Goal: Task Accomplishment & Management: Manage account settings

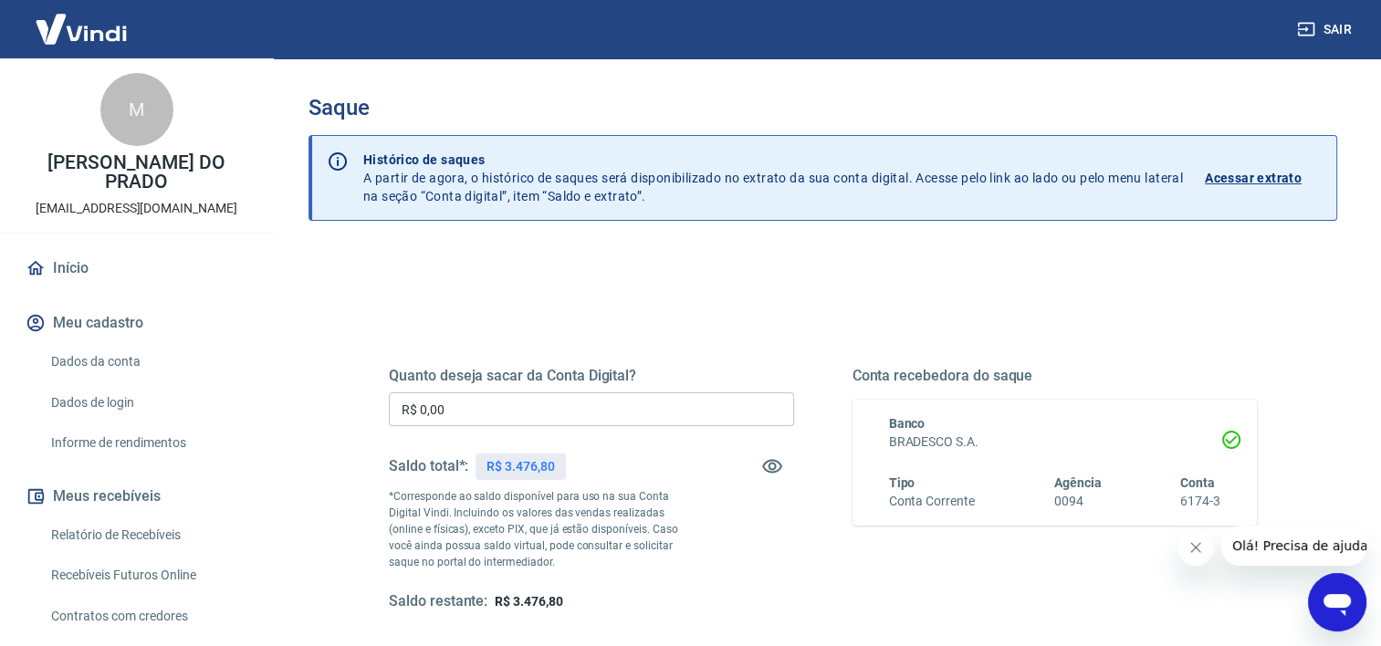
click at [542, 423] on input "R$ 0,00" at bounding box center [591, 410] width 405 height 34
click at [543, 422] on input "R$ 0,00" at bounding box center [591, 410] width 405 height 34
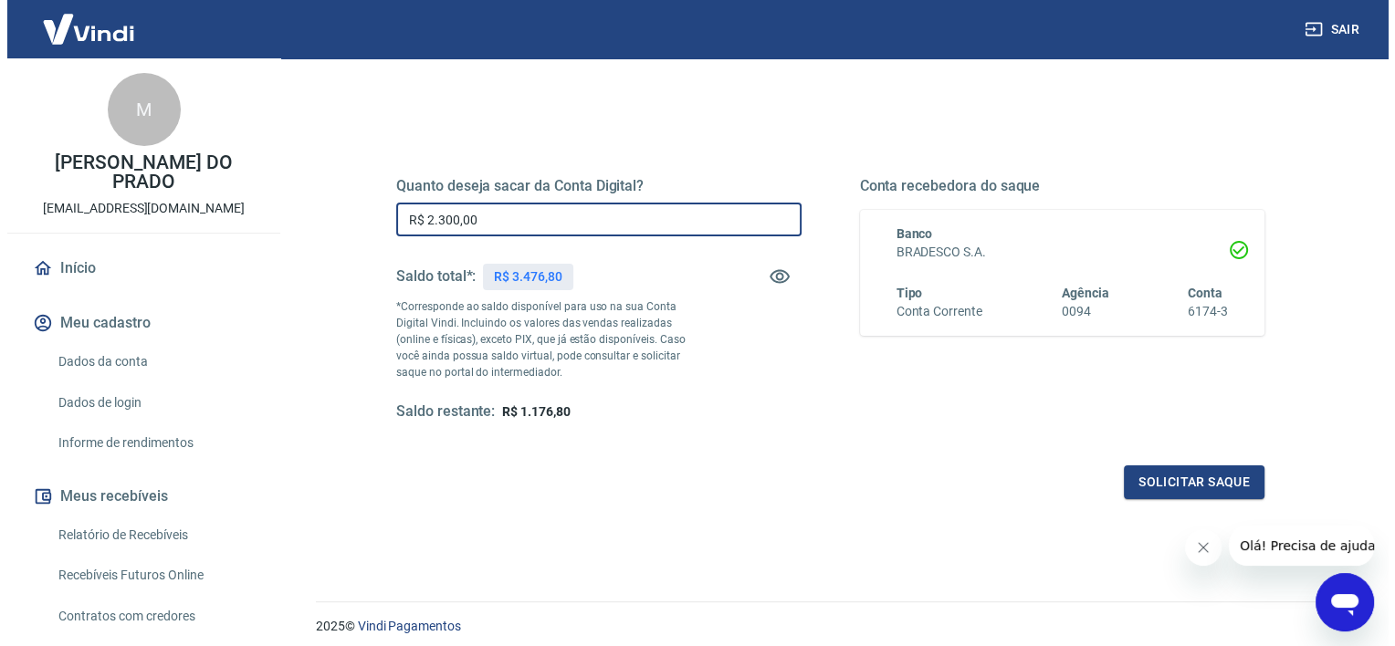
scroll to position [256, 0]
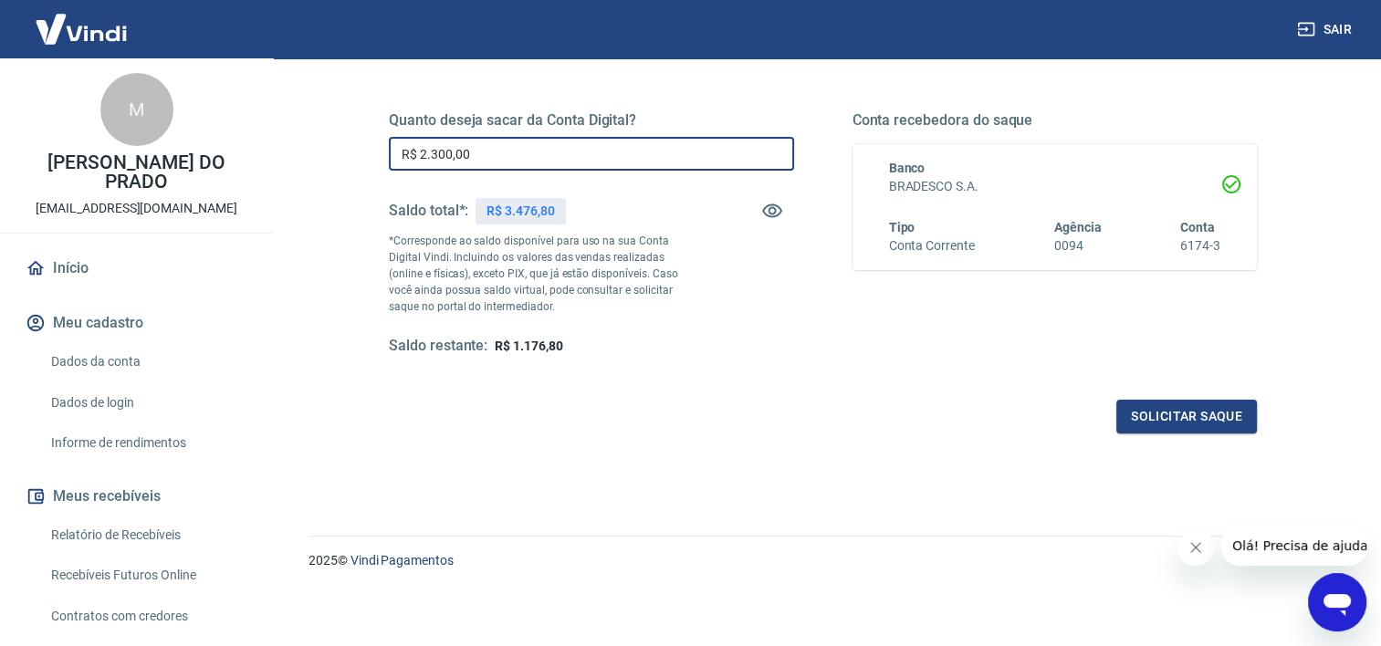
type input "R$ 2.300,00"
click at [1195, 434] on div "Quanto deseja sacar da Conta Digital? R$ 2.300,00 ​ Saldo total*: R$ 3.476,80 *…" at bounding box center [823, 243] width 912 height 424
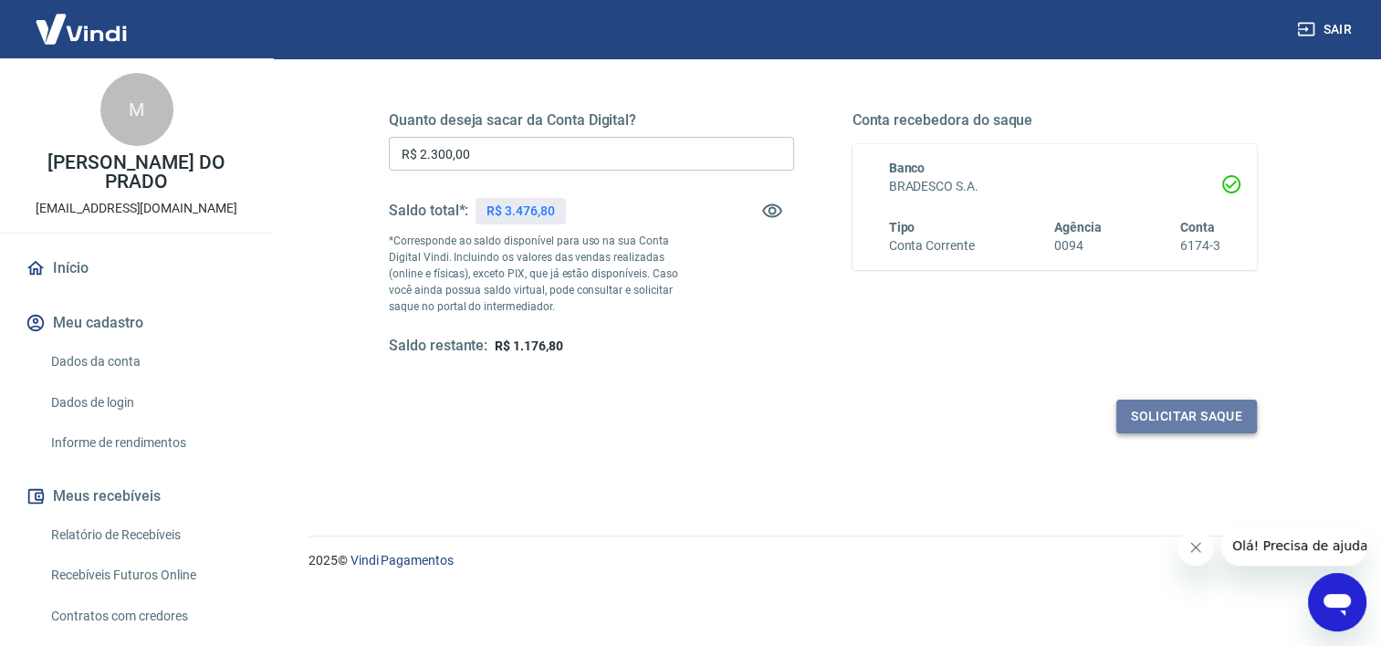
click at [1191, 419] on button "Solicitar saque" at bounding box center [1186, 417] width 141 height 34
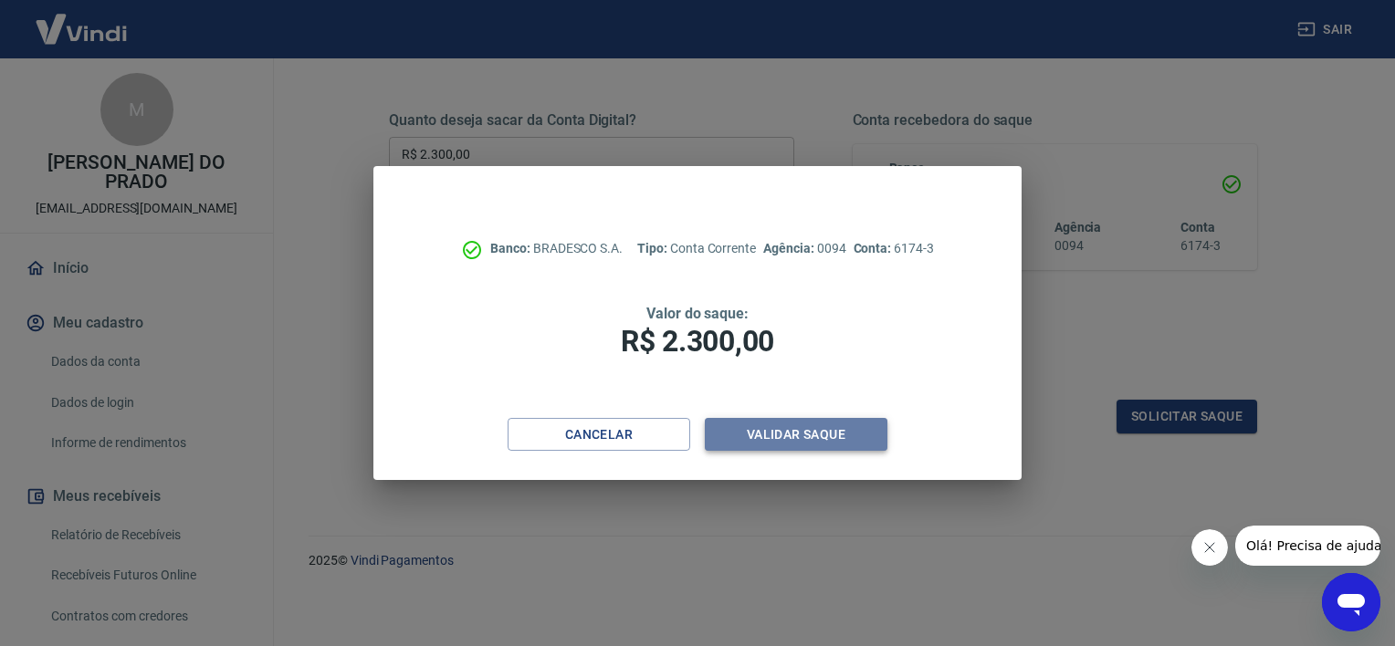
click at [863, 445] on button "Validar saque" at bounding box center [796, 435] width 183 height 34
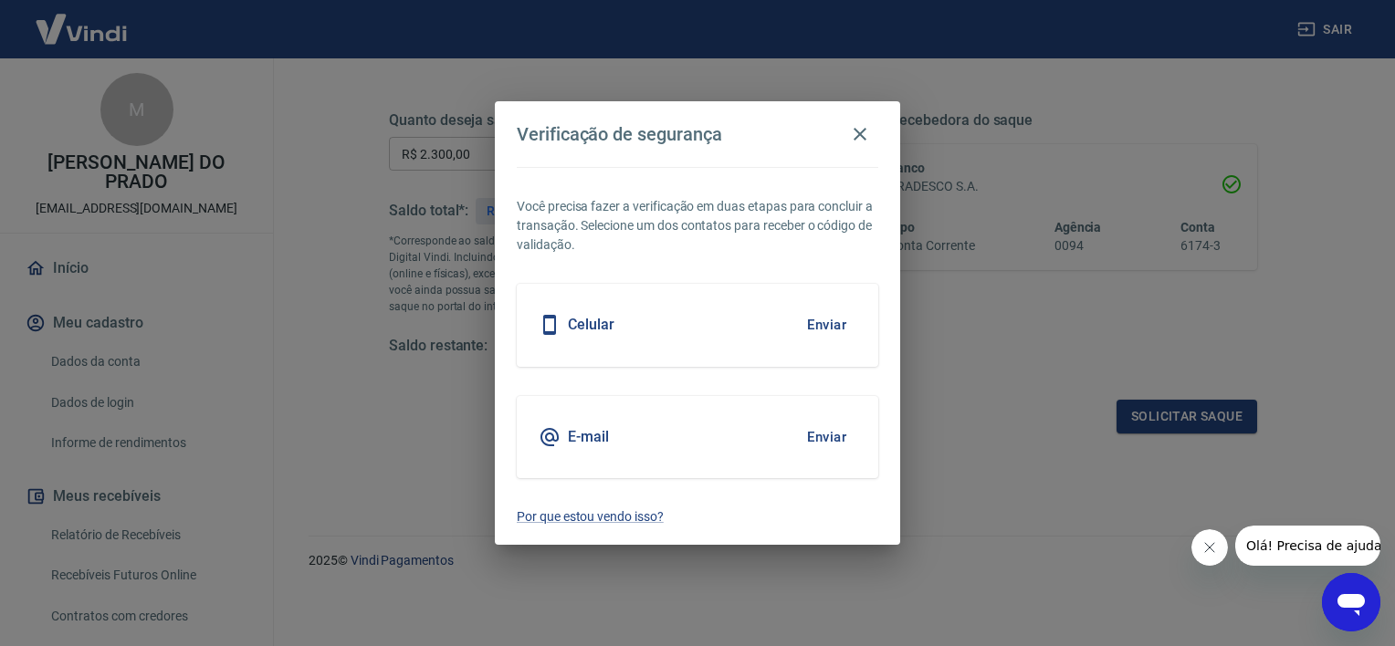
click at [817, 326] on button "Enviar" at bounding box center [826, 325] width 59 height 38
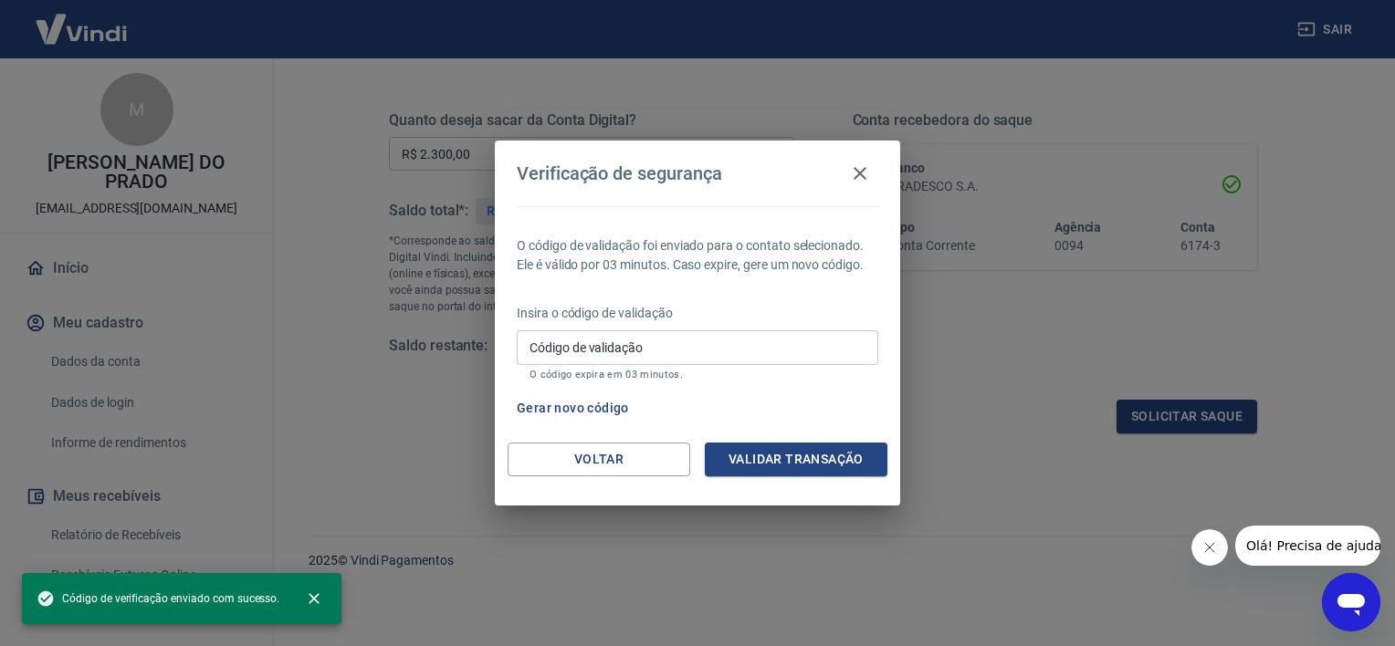
click at [777, 342] on input "Código de validação" at bounding box center [697, 347] width 361 height 34
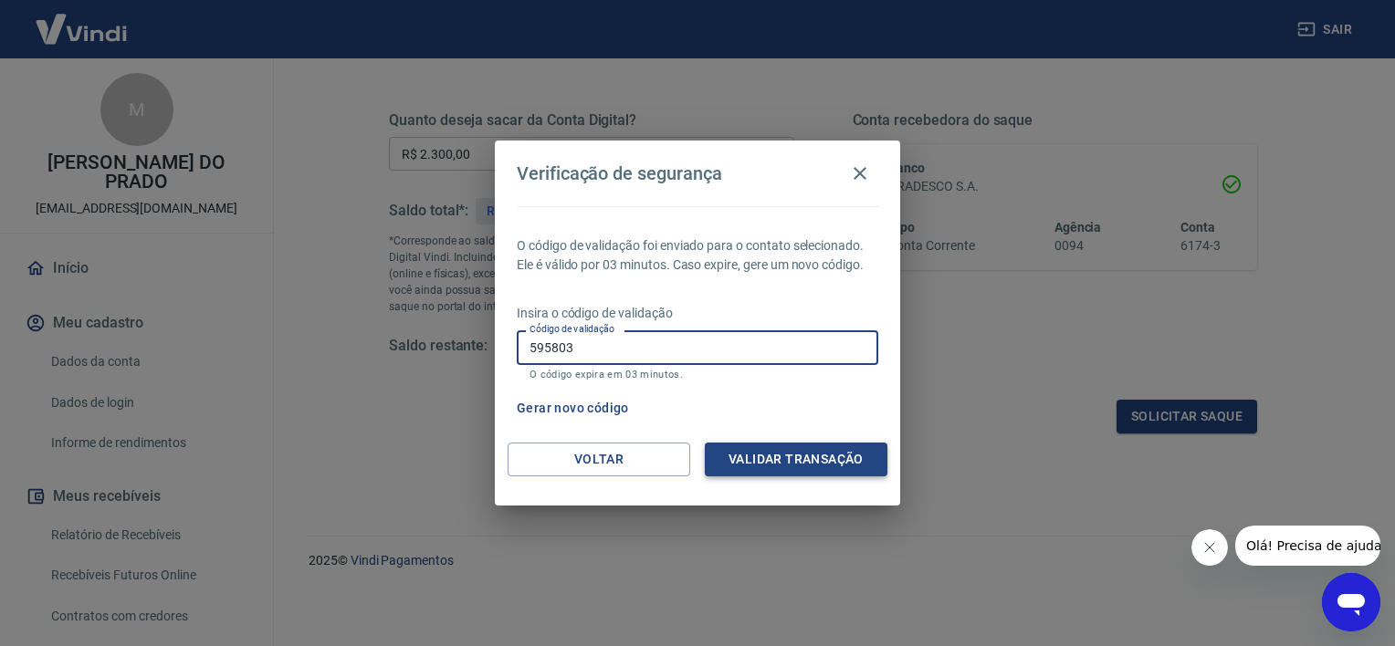
type input "595803"
click at [818, 468] on button "Validar transação" at bounding box center [796, 460] width 183 height 34
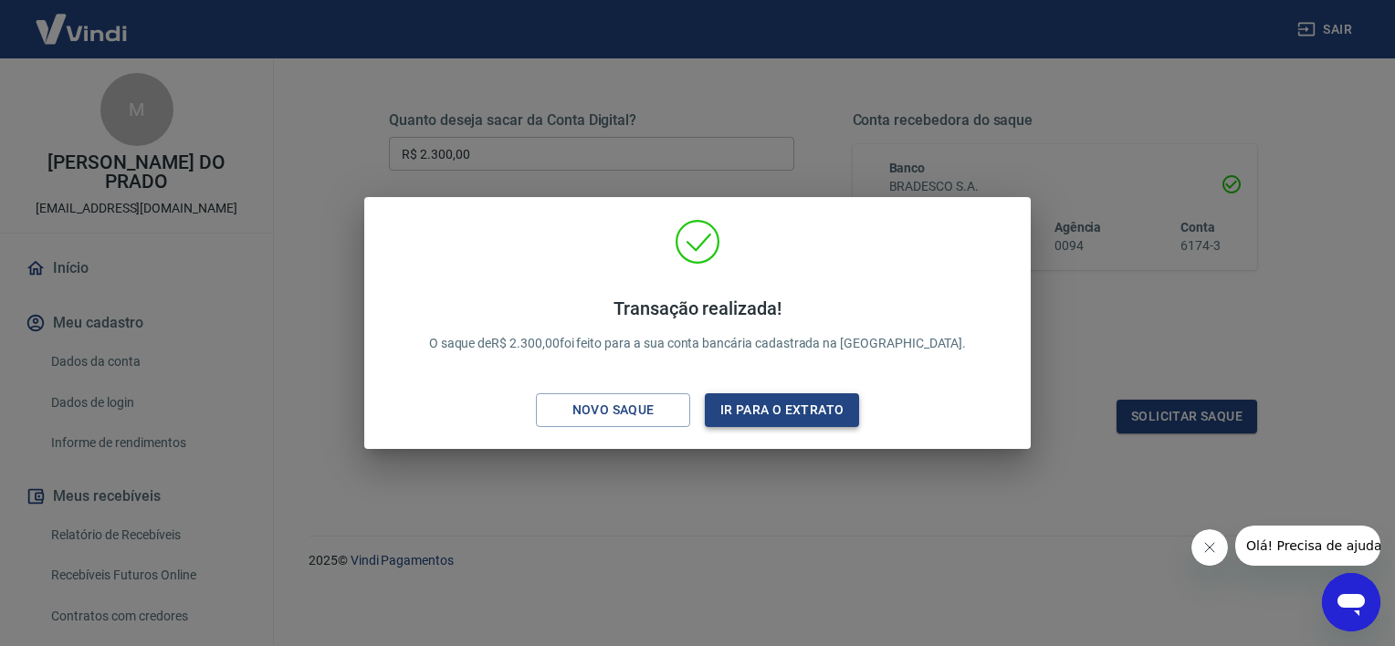
click at [770, 419] on button "Ir para o extrato" at bounding box center [782, 410] width 154 height 34
